Goal: Check status: Check status

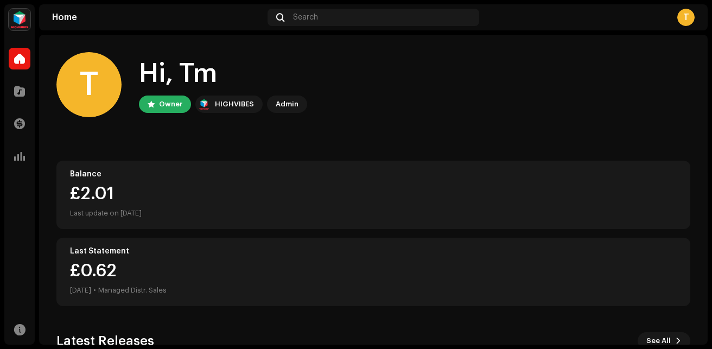
scroll to position [187, 0]
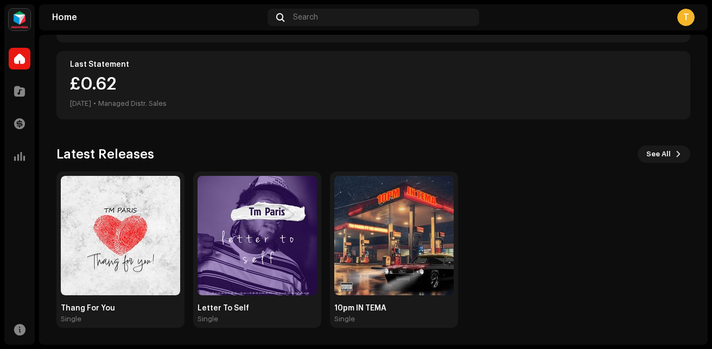
scroll to position [187, 0]
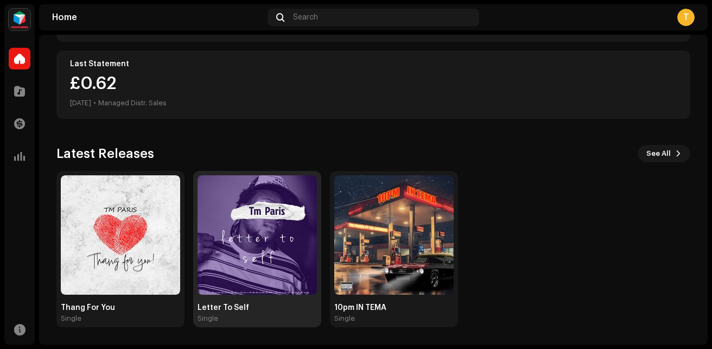
click at [255, 263] on img at bounding box center [256, 234] width 119 height 119
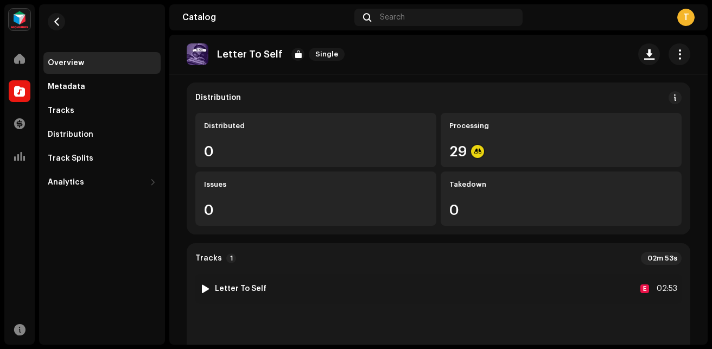
scroll to position [78, 0]
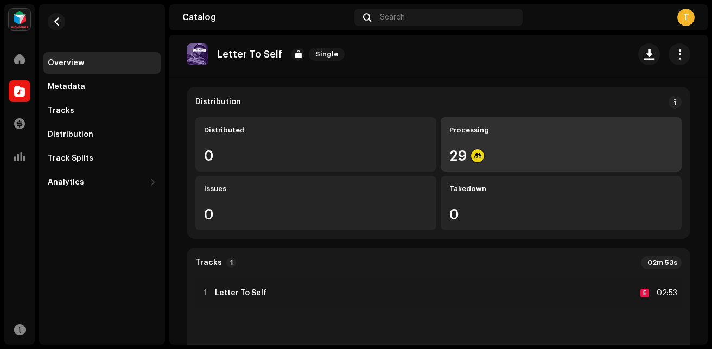
click at [471, 165] on div "Processing 29" at bounding box center [560, 144] width 241 height 54
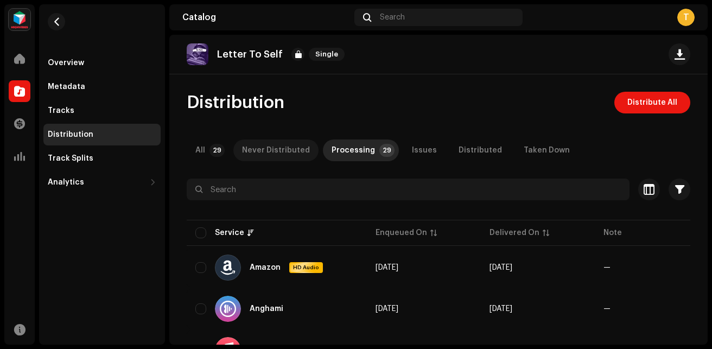
click at [286, 151] on div "Never Distributed" at bounding box center [276, 150] width 68 height 22
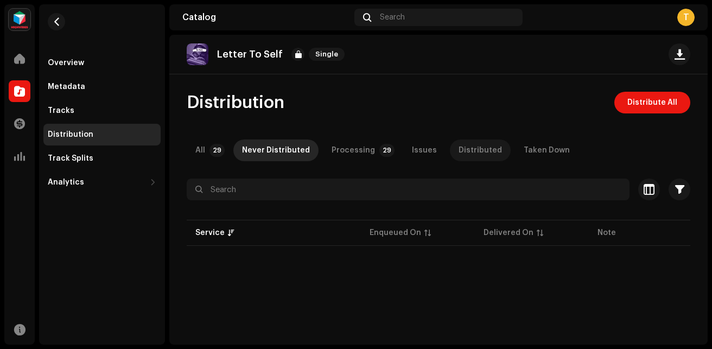
click at [484, 151] on div "Distributed" at bounding box center [479, 150] width 43 height 22
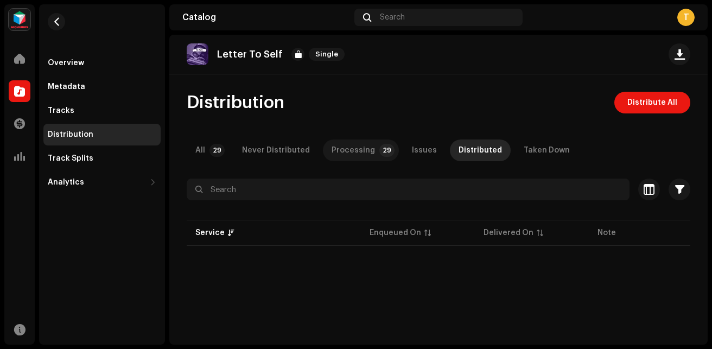
click at [357, 149] on div "Processing" at bounding box center [352, 150] width 43 height 22
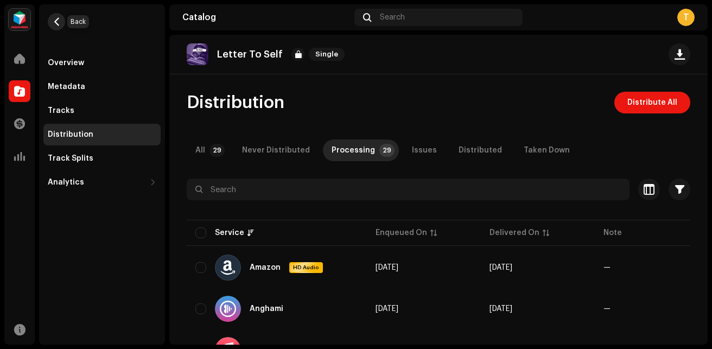
click at [54, 21] on span "button" at bounding box center [57, 21] width 8 height 9
